Goal: Task Accomplishment & Management: Manage account settings

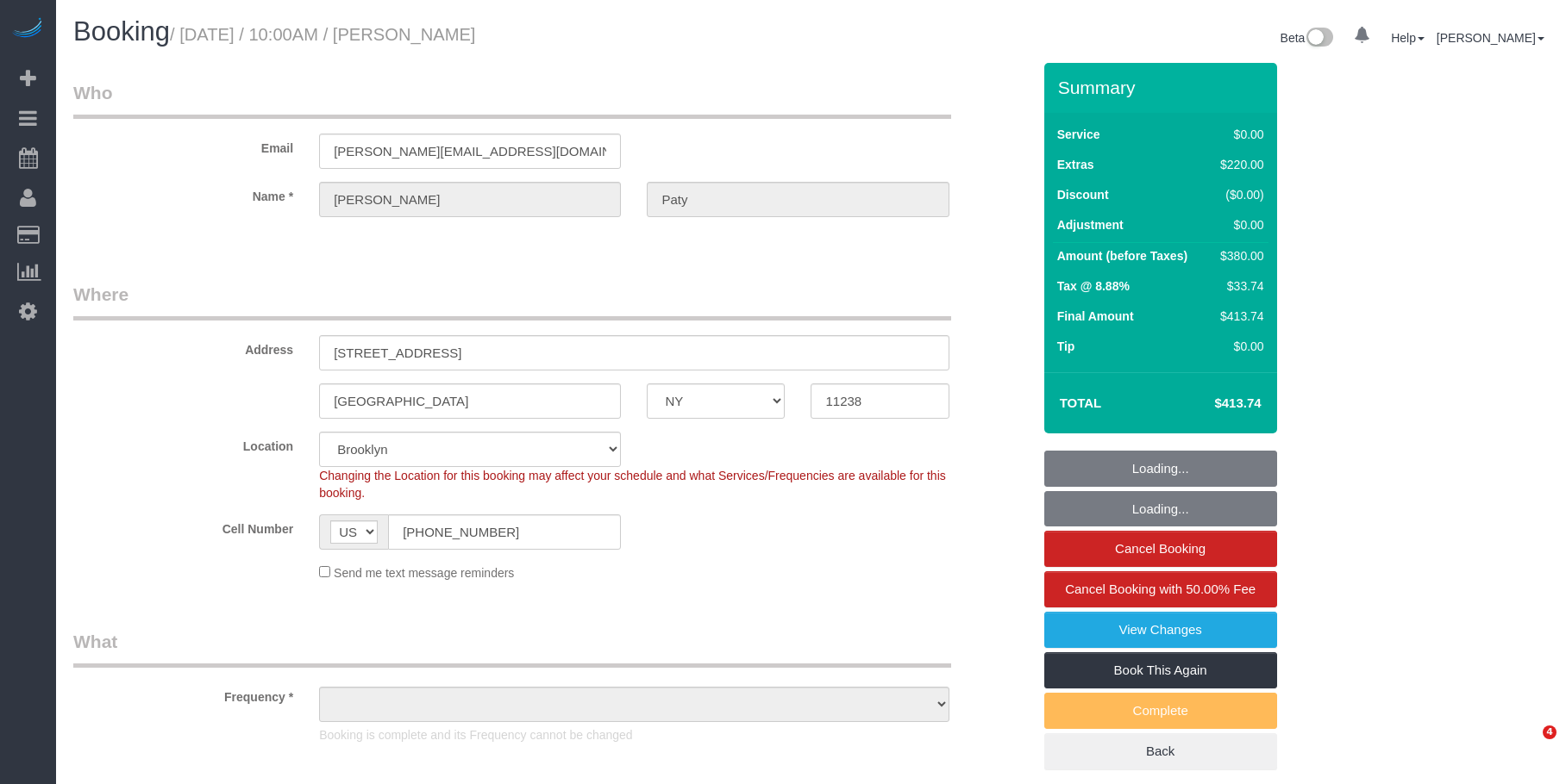
select select "NY"
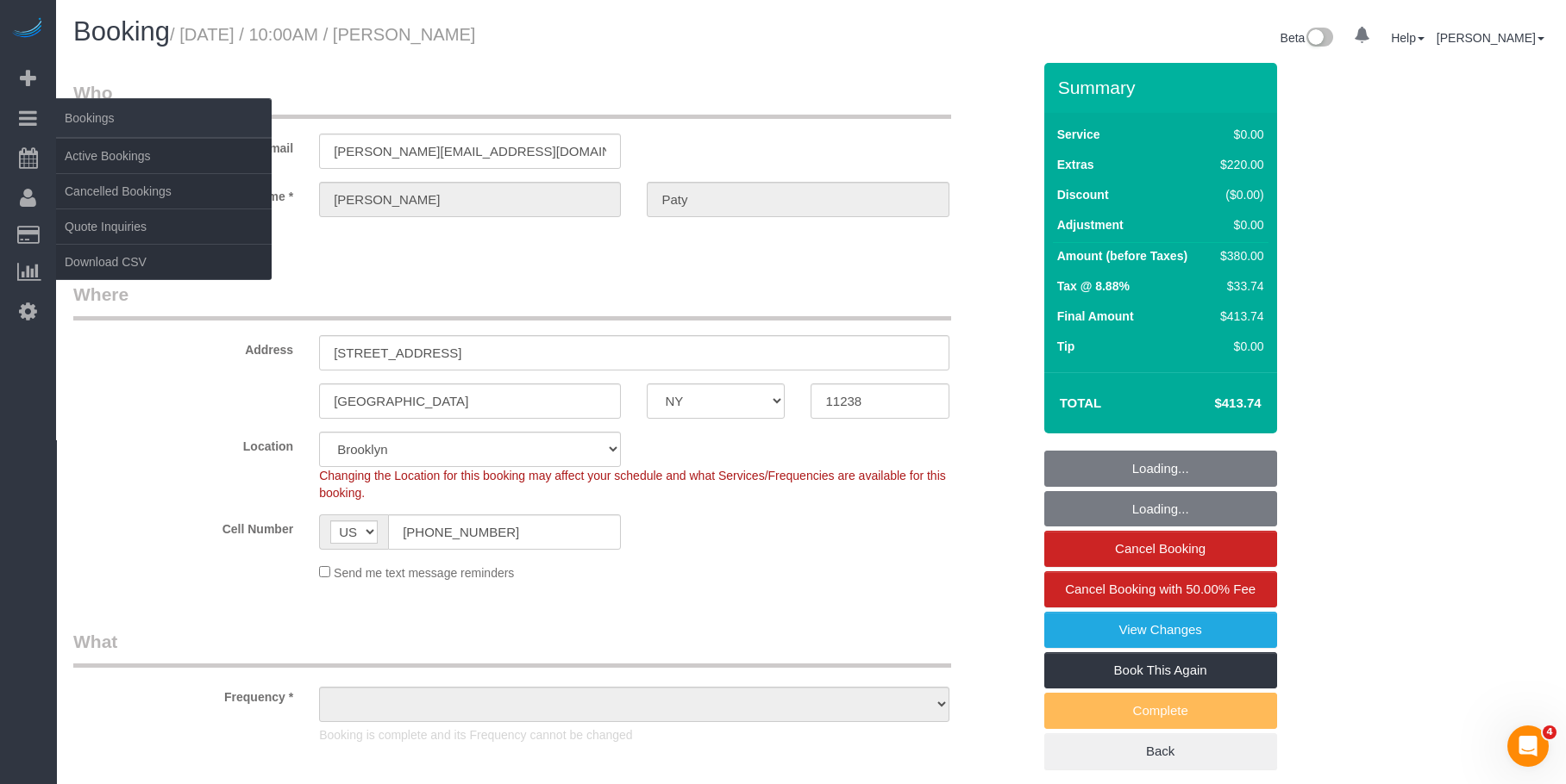
select select "string:stripe-pm_1PtyvG4VGloSiKo7BLZDAN62"
select select "number:89"
select select "number:90"
select select "number:15"
select select "number:5"
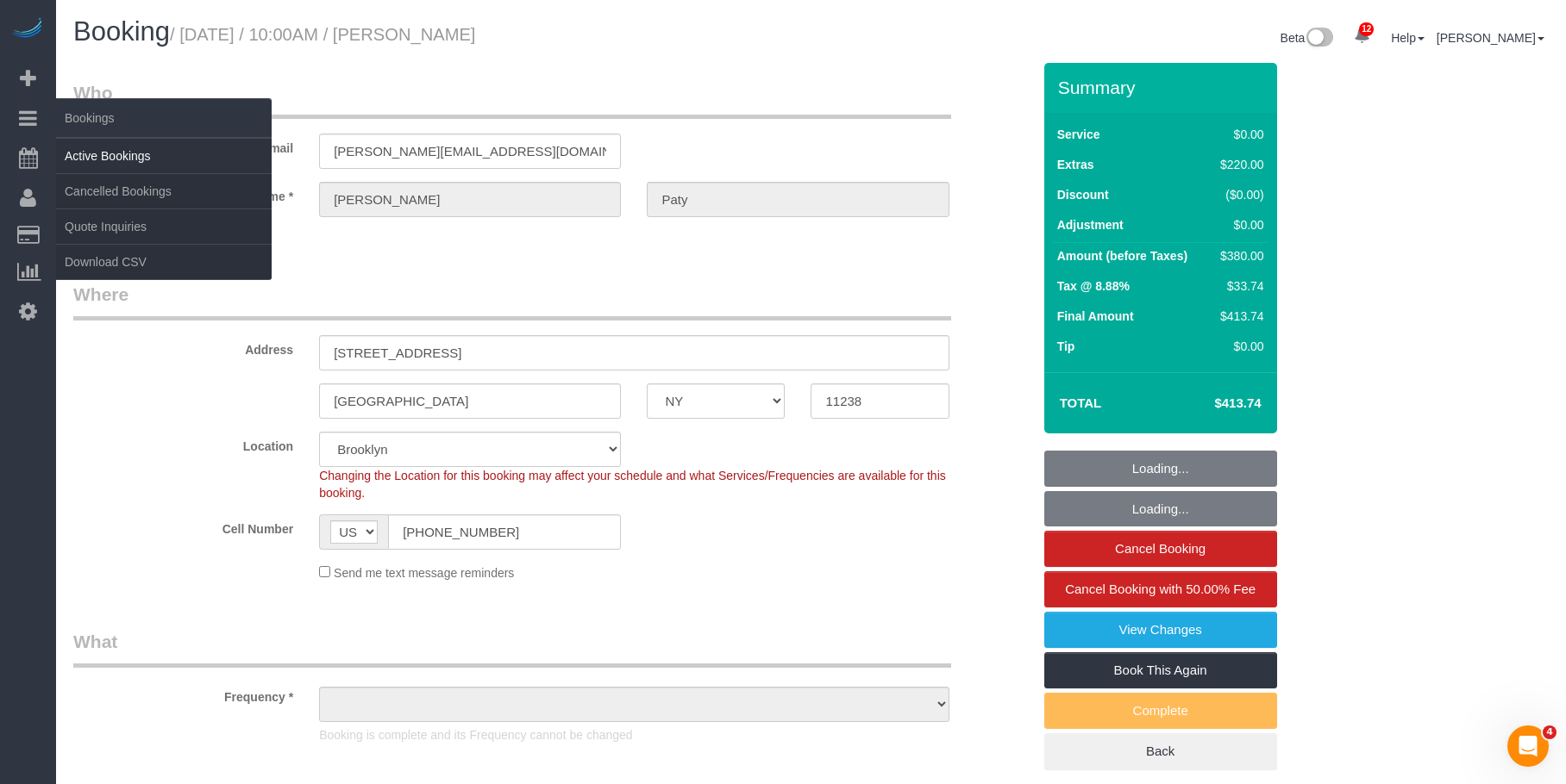
select select "object:896"
select select "spot1"
select select "1"
drag, startPoint x: 96, startPoint y: 152, endPoint x: 281, endPoint y: 76, distance: 200.0
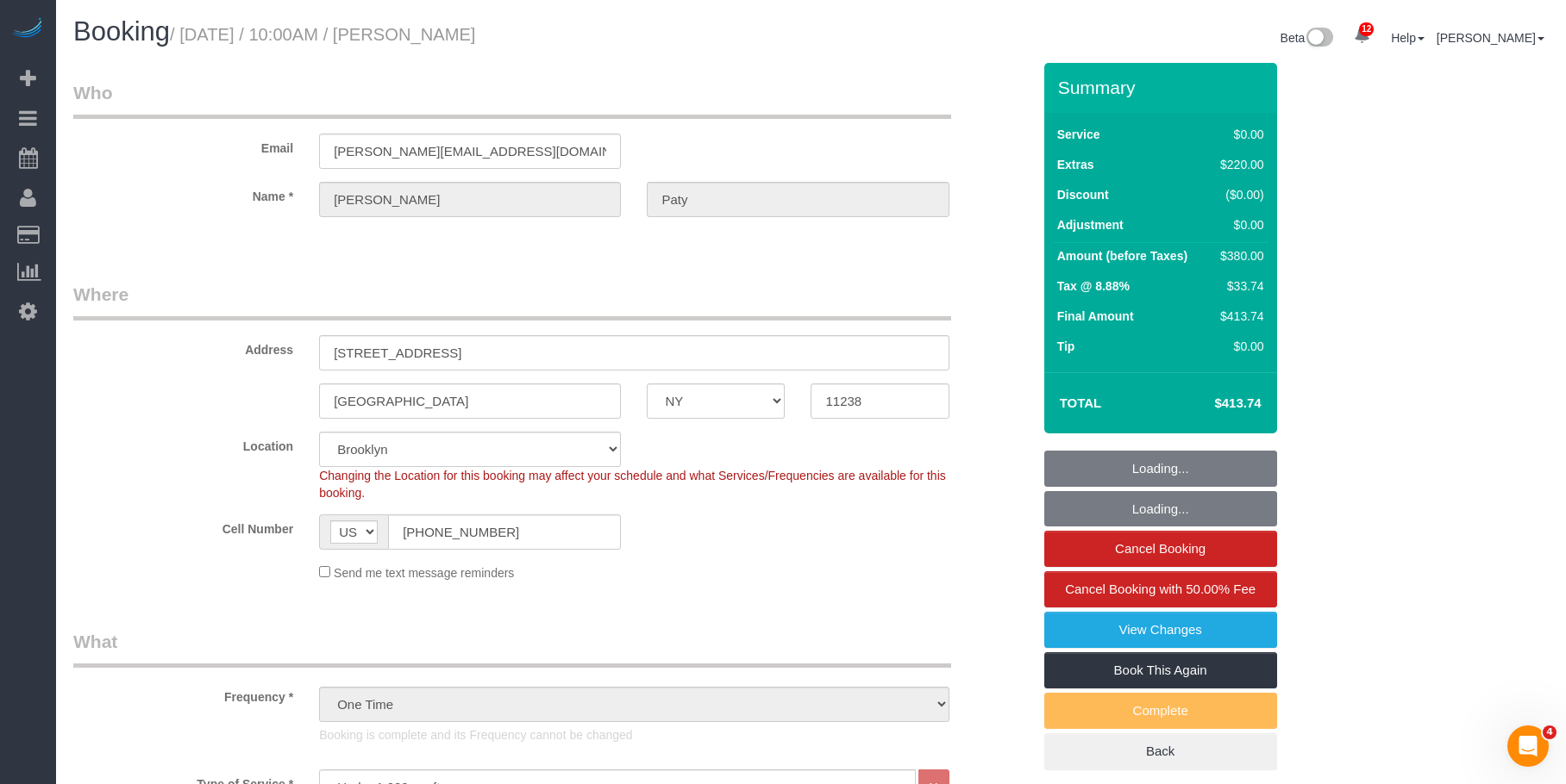
click at [97, 152] on link "Active Bookings" at bounding box center [164, 156] width 215 height 34
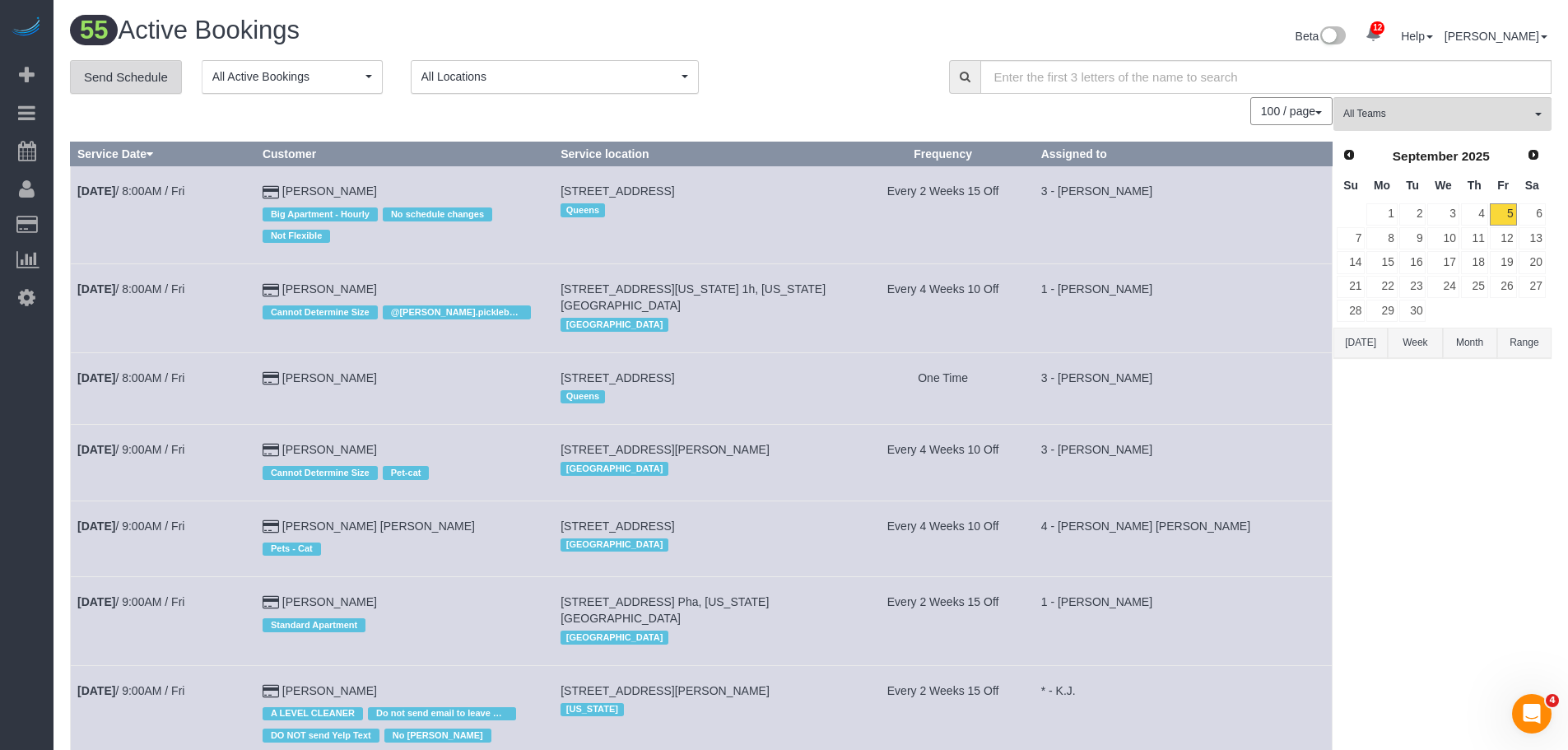
click at [113, 73] on link "Send Schedule" at bounding box center [125, 77] width 111 height 34
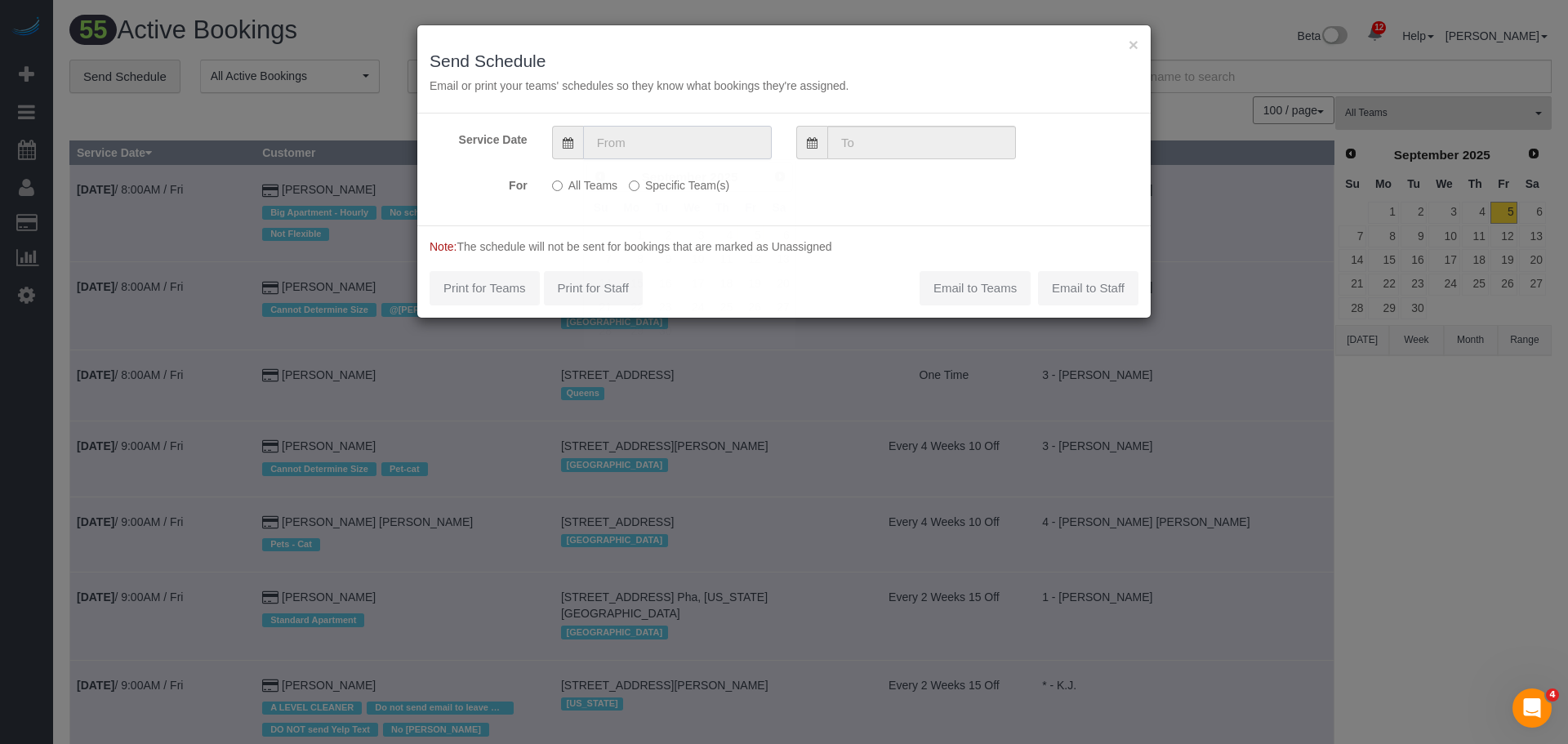
click at [647, 142] on input "text" at bounding box center [677, 142] width 189 height 33
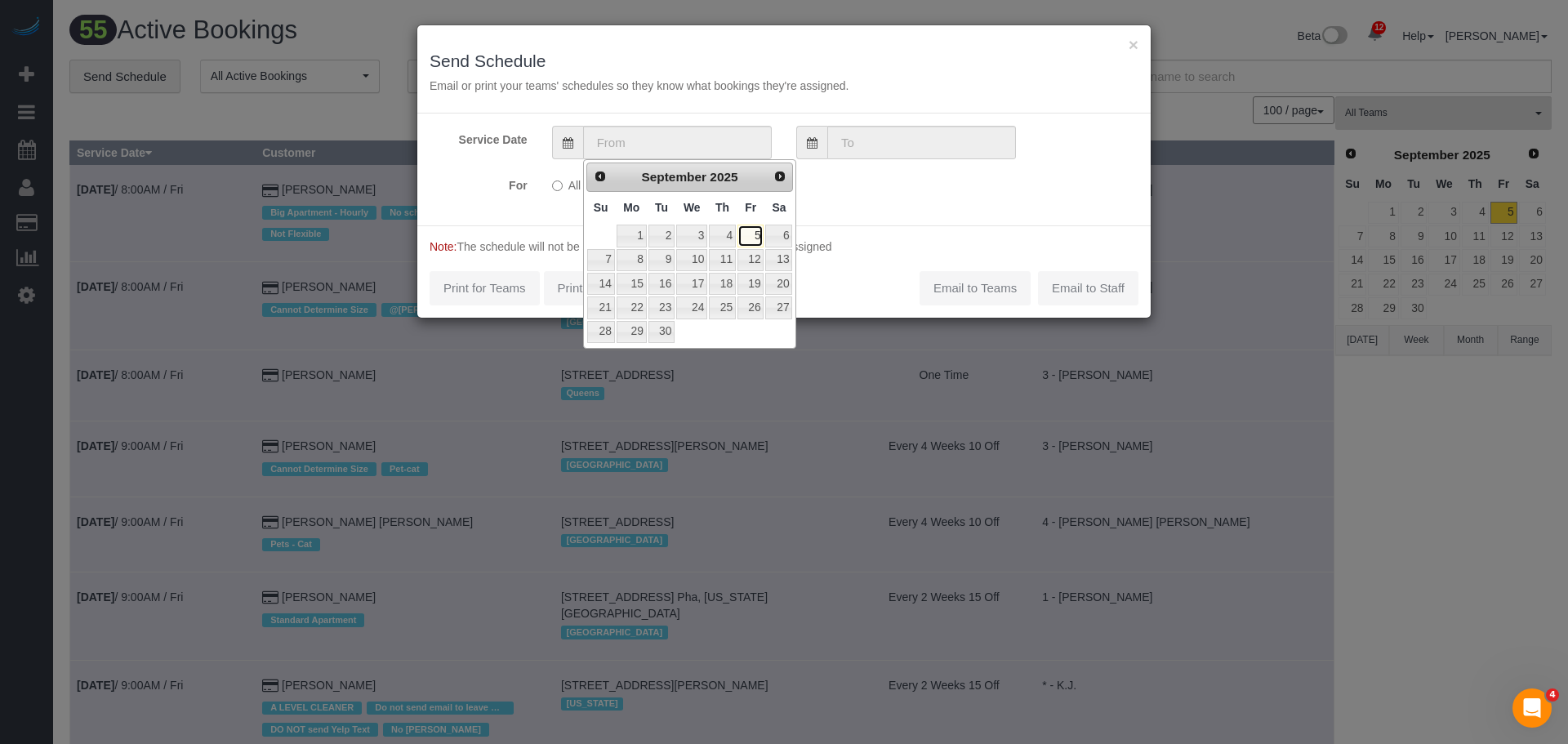
click at [749, 234] on link "5" at bounding box center [750, 236] width 26 height 22
type input "[DATE]"
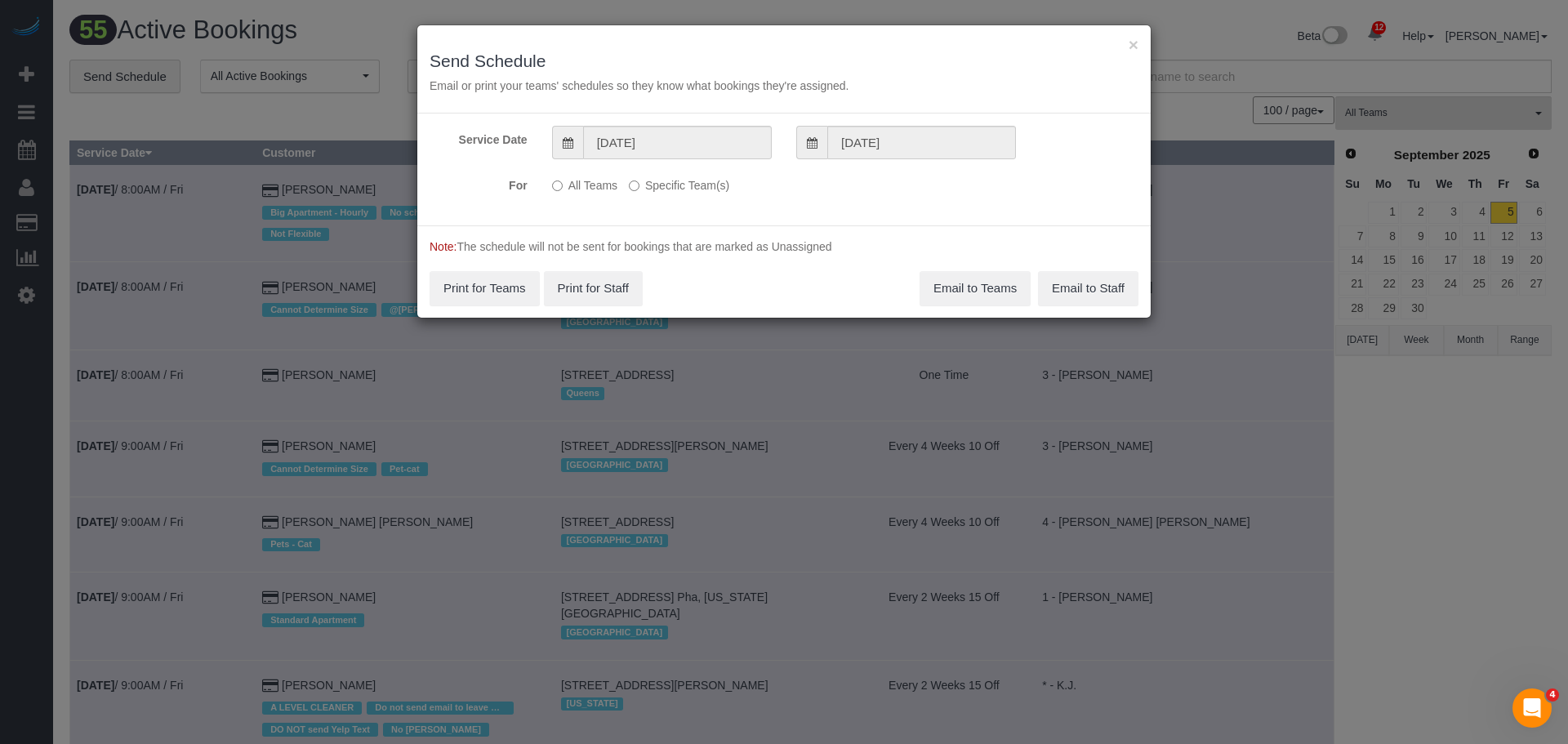
click at [681, 190] on label "Specific Team(s)" at bounding box center [678, 183] width 100 height 22
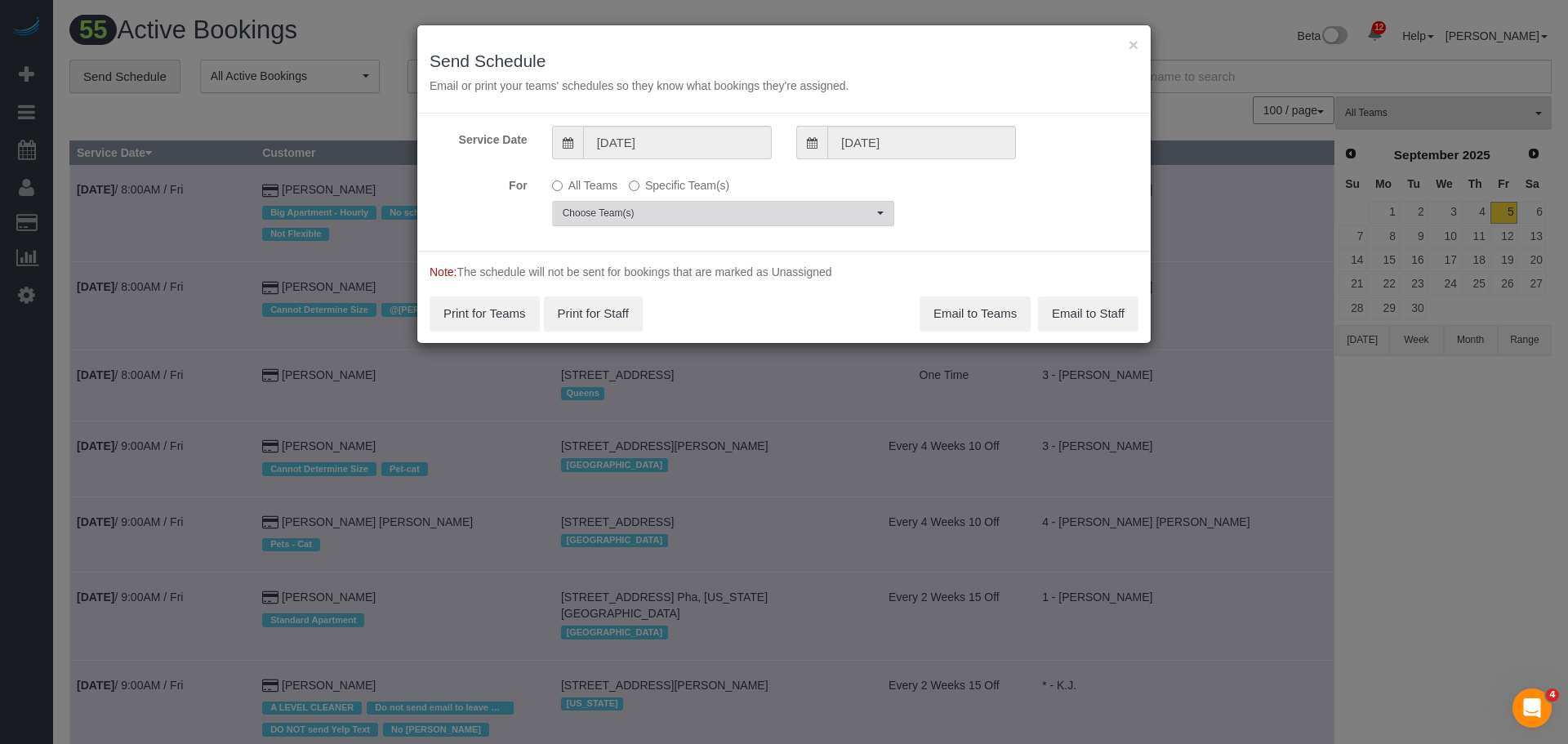
click at [715, 207] on span "Choose Team(s)" at bounding box center [717, 213] width 311 height 14
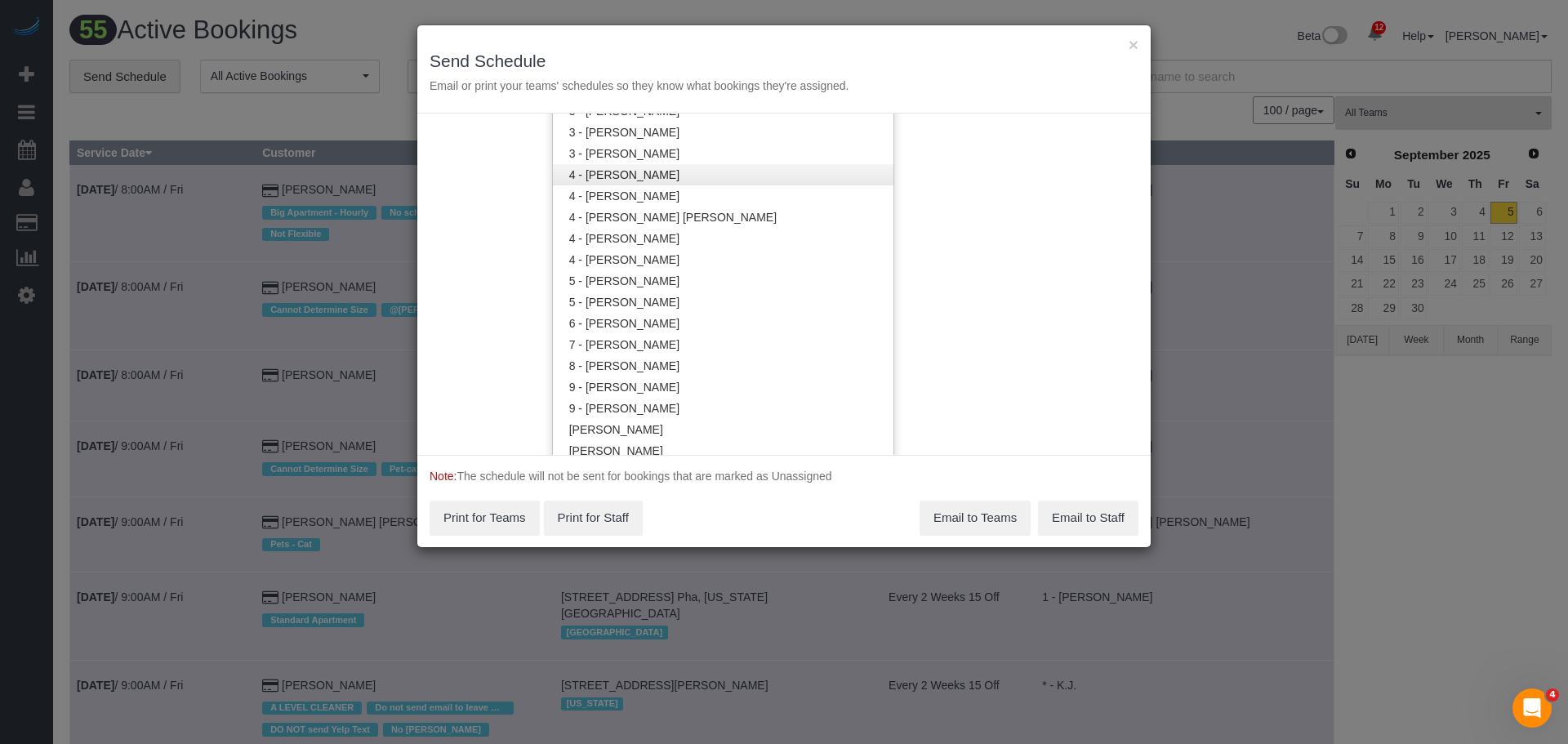
scroll to position [1636, 0]
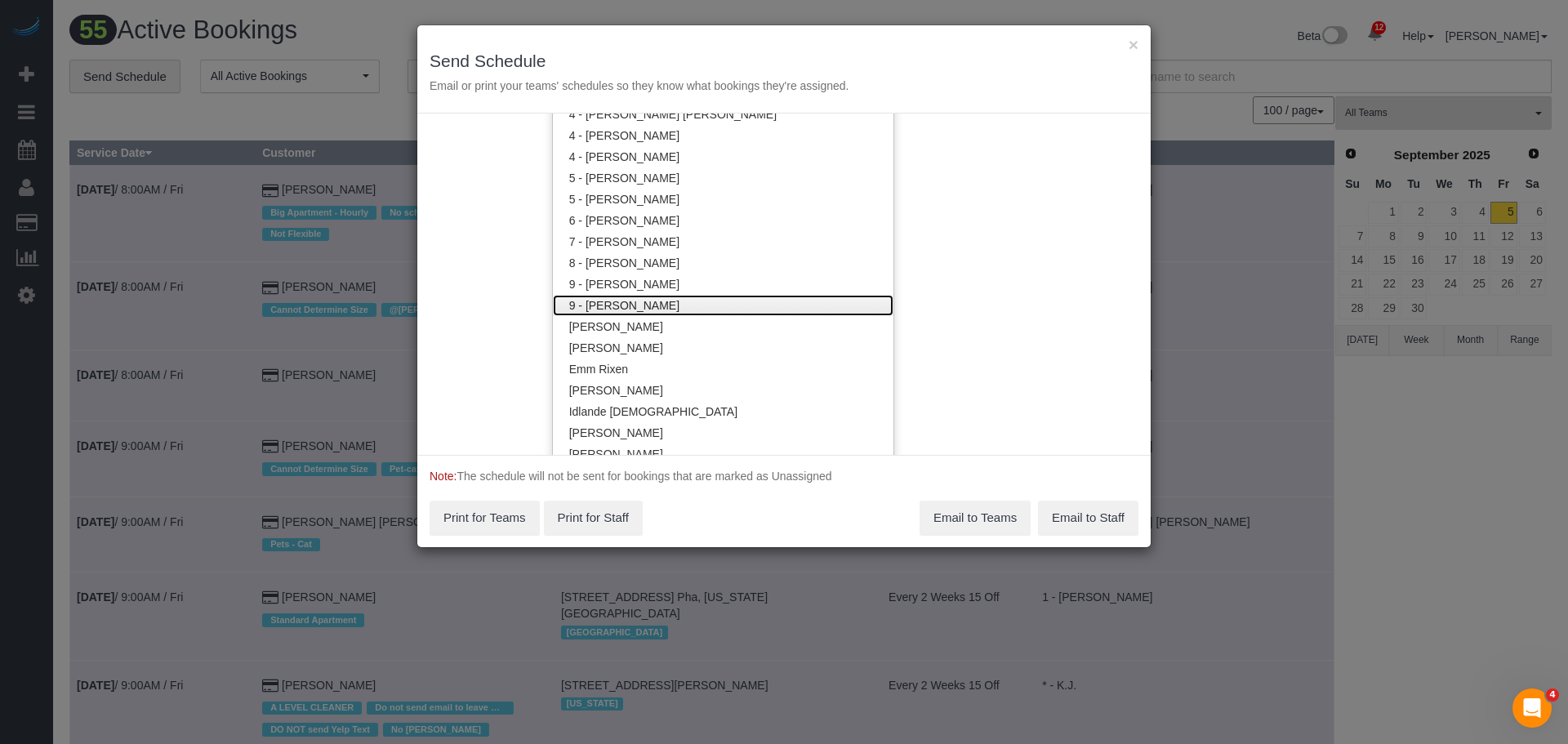
click at [655, 304] on link "9 - [PERSON_NAME]" at bounding box center [723, 305] width 340 height 21
click at [816, 41] on div "× Send Schedule Email or print your teams' schedules so they know what bookings…" at bounding box center [784, 69] width 733 height 89
